Goal: Information Seeking & Learning: Learn about a topic

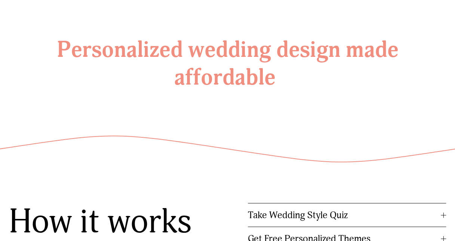
scroll to position [778, 0]
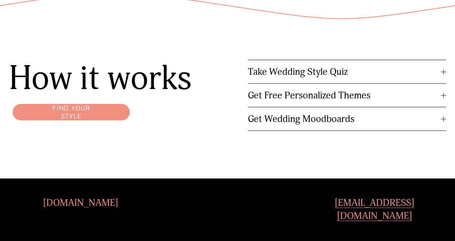
click at [441, 72] on div at bounding box center [443, 72] width 5 height 0
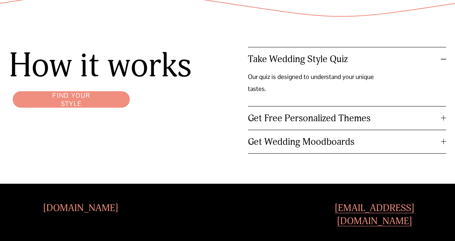
scroll to position [786, 0]
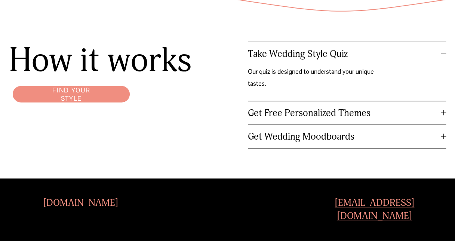
click at [66, 92] on link "Find your style" at bounding box center [71, 94] width 124 height 24
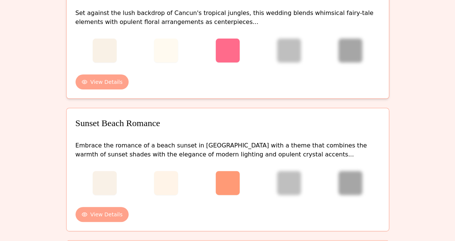
scroll to position [75, 0]
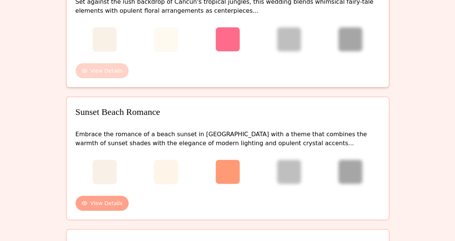
click at [110, 72] on button "View Details" at bounding box center [101, 70] width 53 height 15
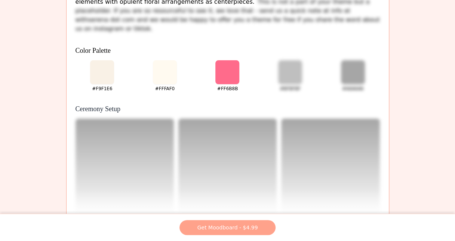
scroll to position [0, 0]
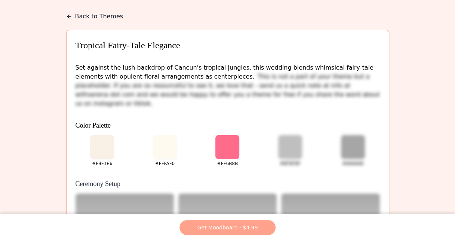
click at [68, 14] on icon at bounding box center [69, 16] width 6 height 6
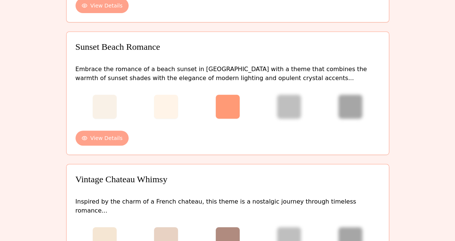
scroll to position [149, 0]
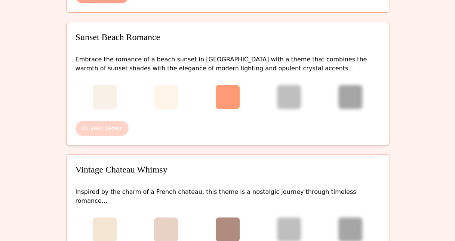
click at [118, 132] on button "View Details" at bounding box center [101, 128] width 53 height 15
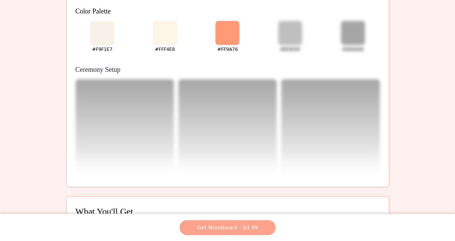
scroll to position [0, 0]
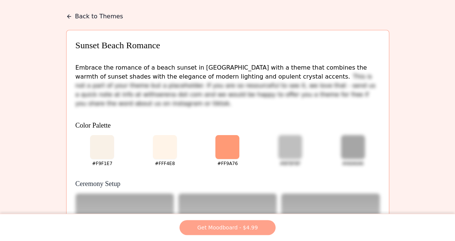
click at [72, 20] on button "Back to Themes" at bounding box center [94, 16] width 57 height 9
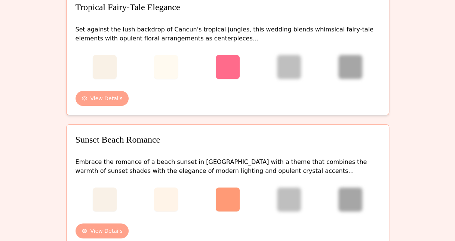
scroll to position [224, 0]
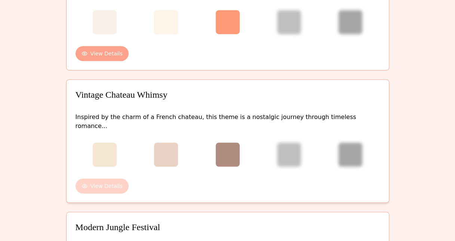
click at [102, 178] on button "View Details" at bounding box center [101, 185] width 53 height 15
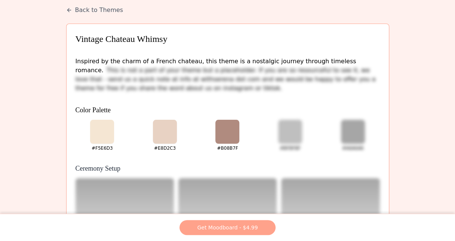
scroll to position [0, 0]
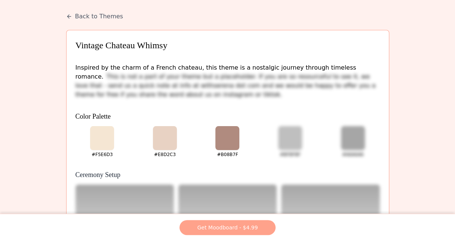
click at [67, 15] on icon at bounding box center [69, 16] width 6 height 6
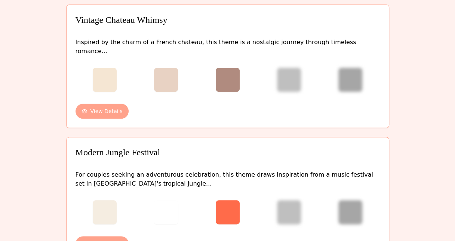
scroll to position [336, 0]
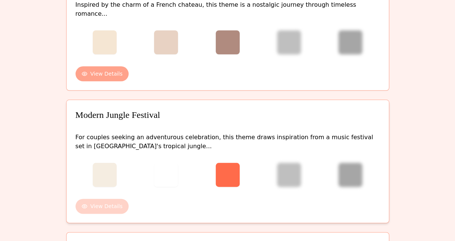
click at [99, 198] on button "View Details" at bounding box center [101, 205] width 53 height 15
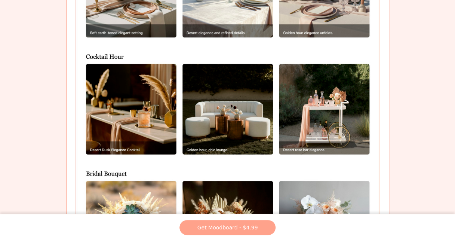
scroll to position [958, 0]
